Goal: Task Accomplishment & Management: Use online tool/utility

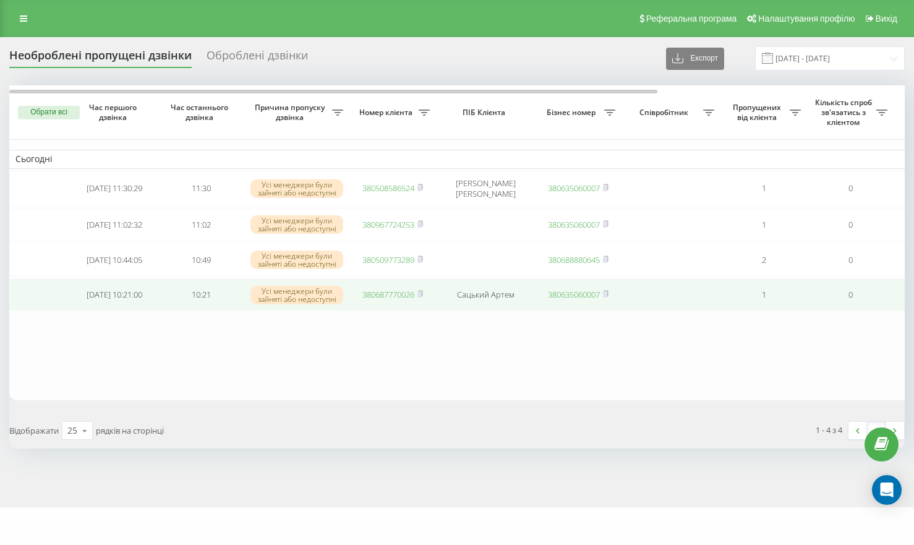
click at [370, 296] on link "380687770026" at bounding box center [388, 294] width 52 height 11
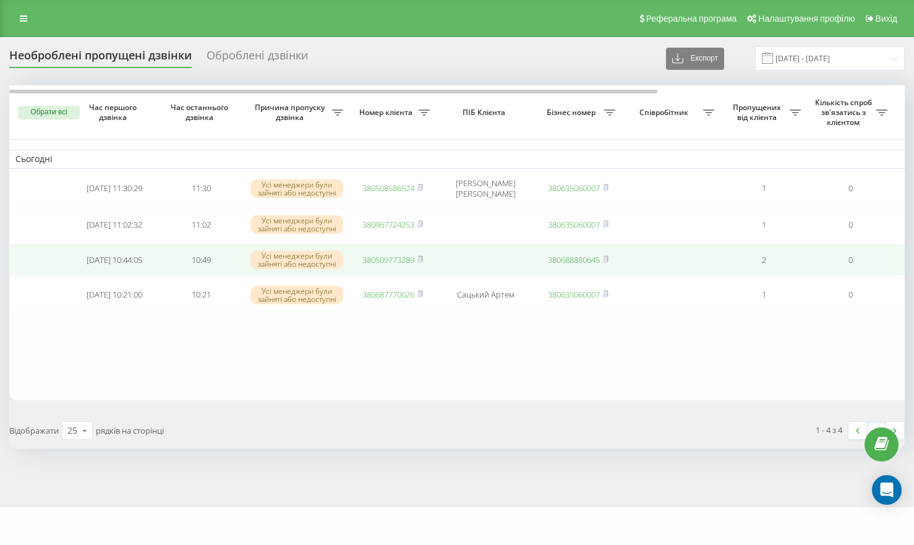
click at [385, 262] on link "380509773289" at bounding box center [388, 259] width 52 height 11
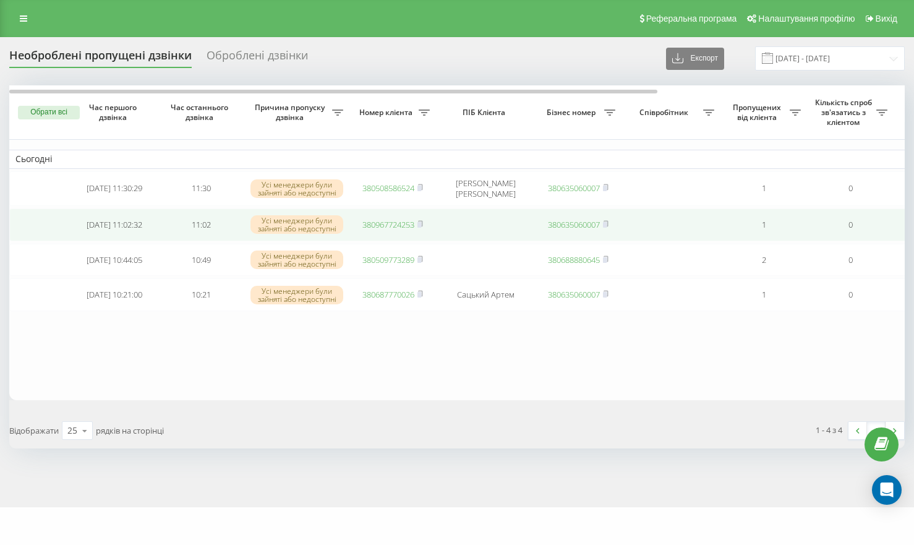
click at [377, 223] on link "380967724253" at bounding box center [388, 224] width 52 height 11
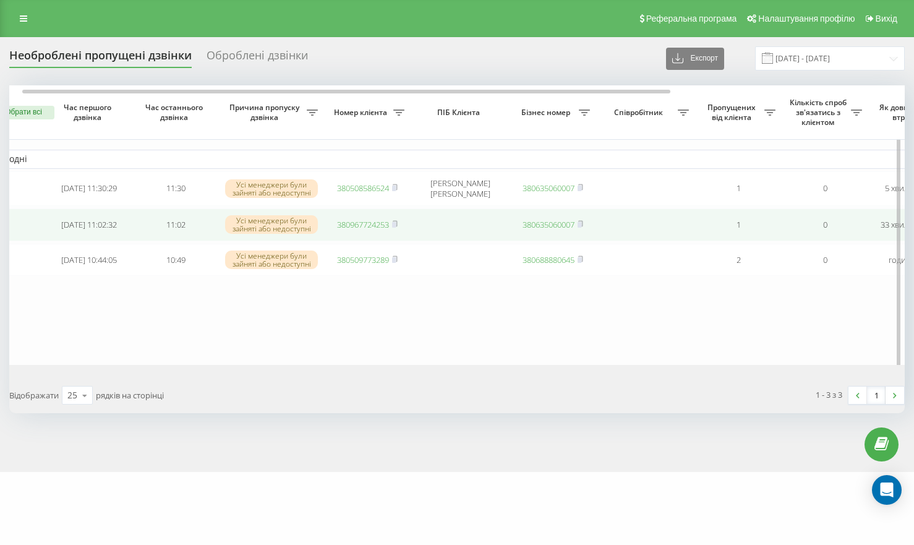
scroll to position [0, 26]
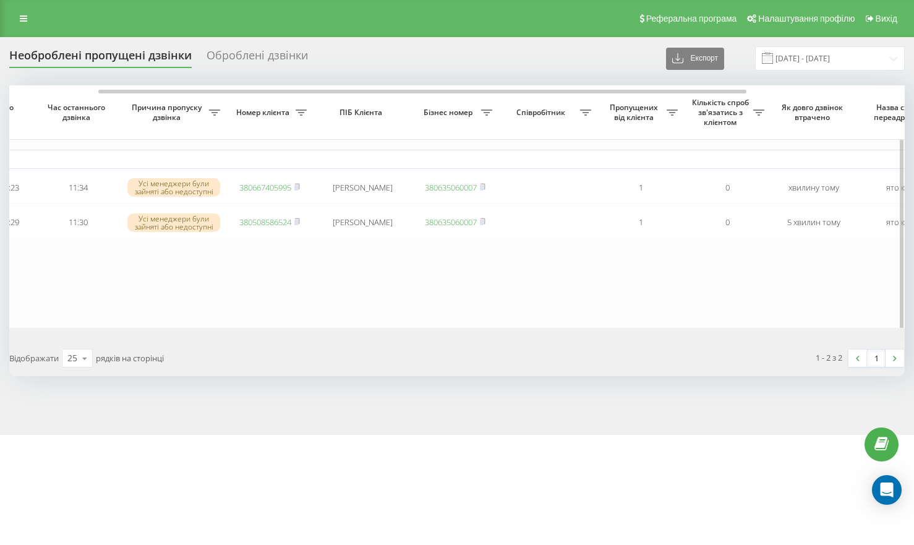
scroll to position [0, 127]
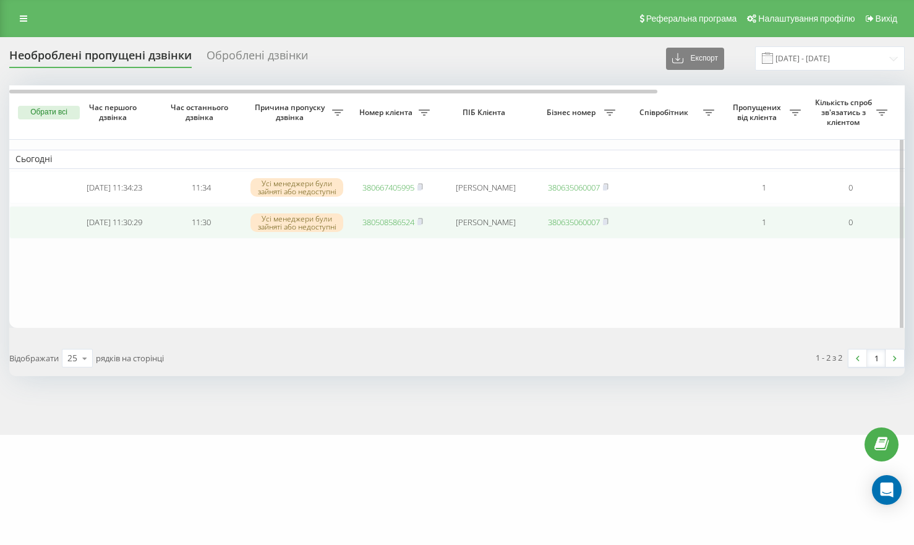
click at [390, 226] on link "380508586524" at bounding box center [388, 221] width 52 height 11
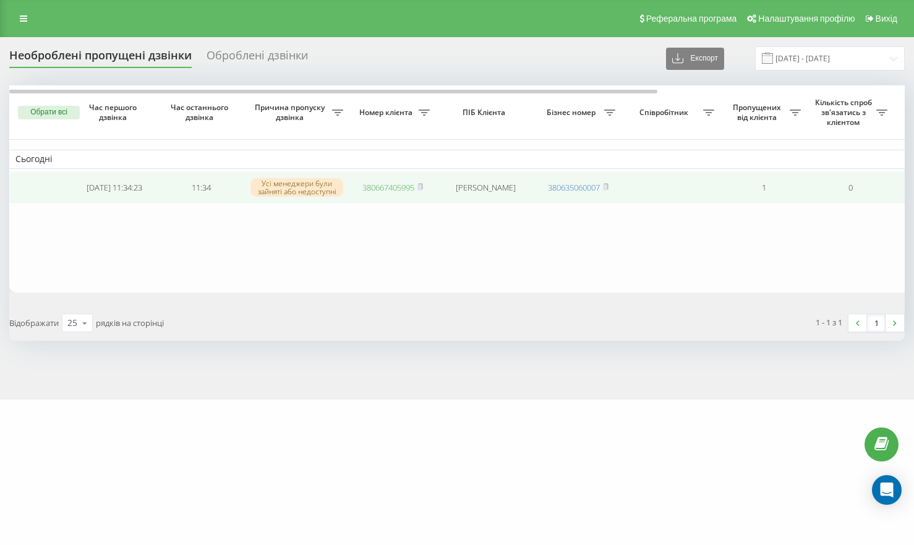
click at [388, 189] on link "380667405995" at bounding box center [388, 187] width 52 height 11
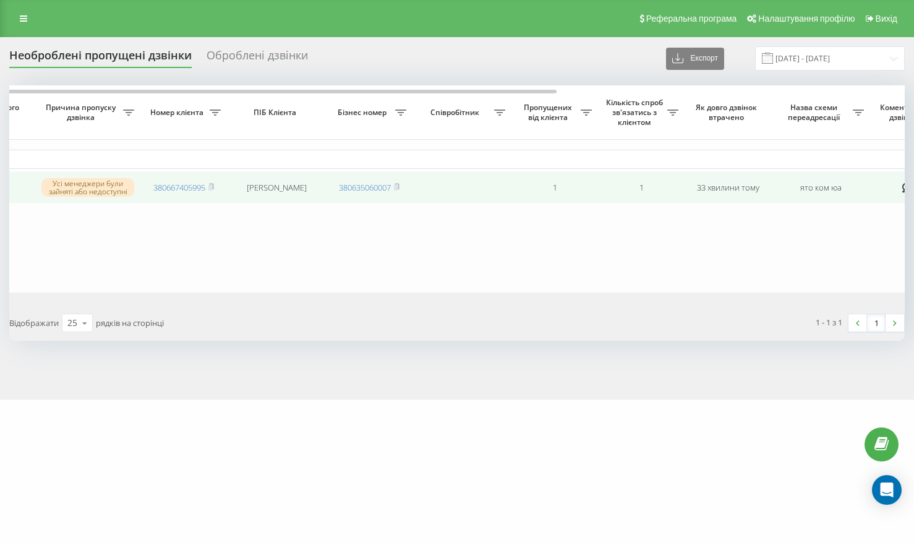
scroll to position [0, 341]
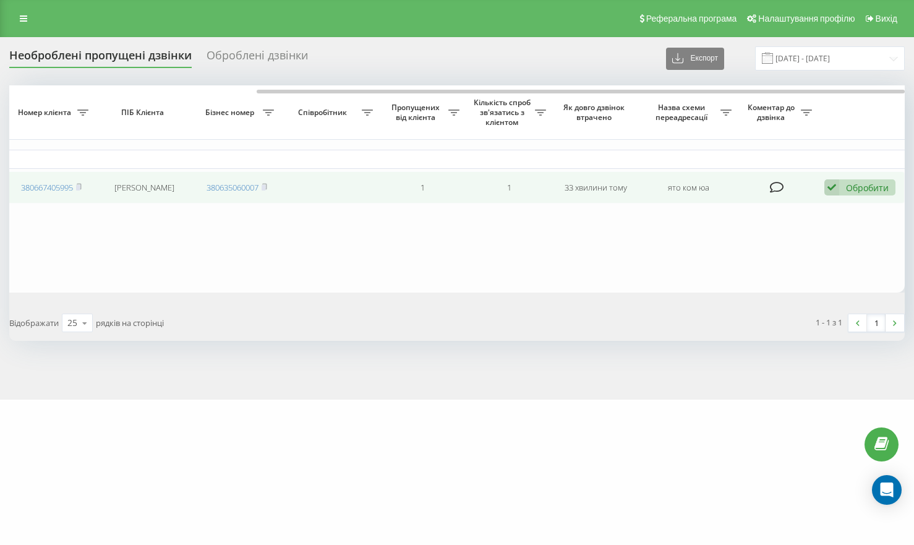
click at [826, 190] on icon at bounding box center [831, 187] width 15 height 17
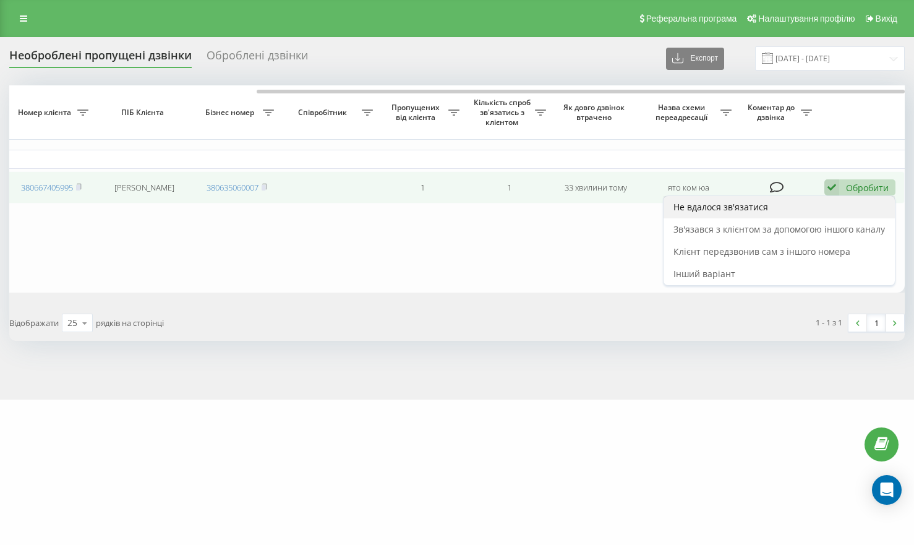
click at [793, 213] on div "Не вдалося зв'язатися" at bounding box center [779, 207] width 231 height 22
